Goal: Find specific page/section: Find specific page/section

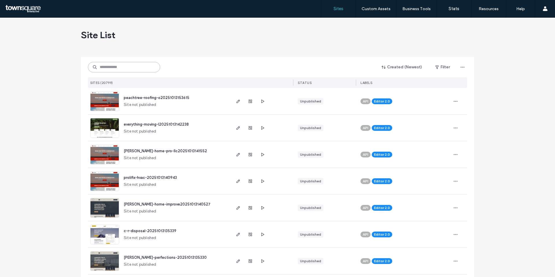
click at [102, 68] on input at bounding box center [124, 67] width 72 height 10
paste input "**********"
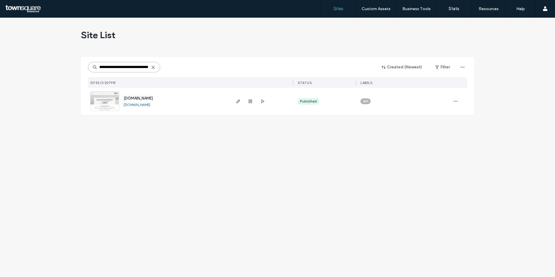
type input "**********"
click at [152, 98] on span "[DOMAIN_NAME]" at bounding box center [138, 98] width 29 height 4
